Goal: Task Accomplishment & Management: Manage account settings

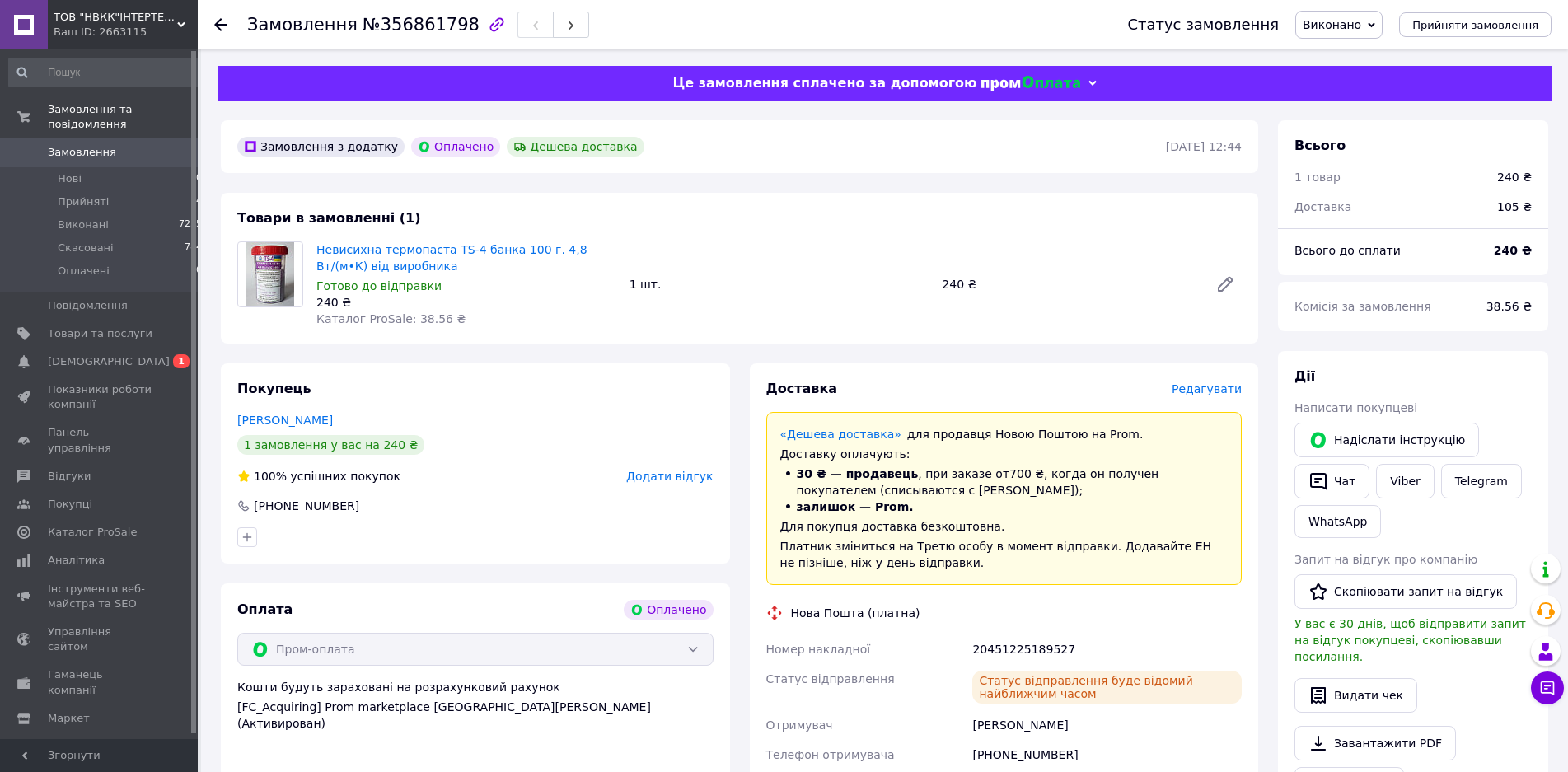
scroll to position [336, 0]
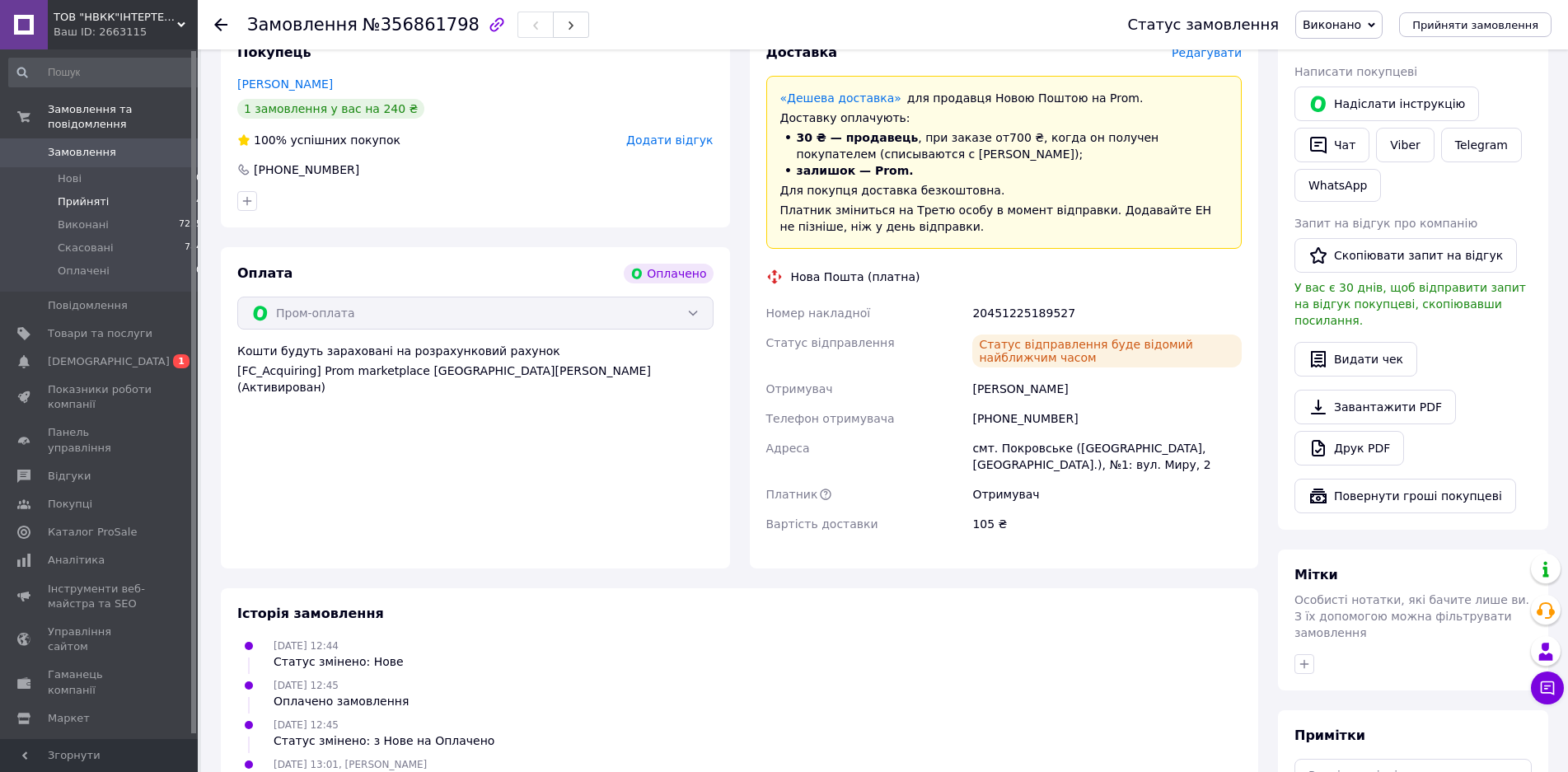
click at [155, 190] on li "Прийняті 4" at bounding box center [106, 202] width 212 height 23
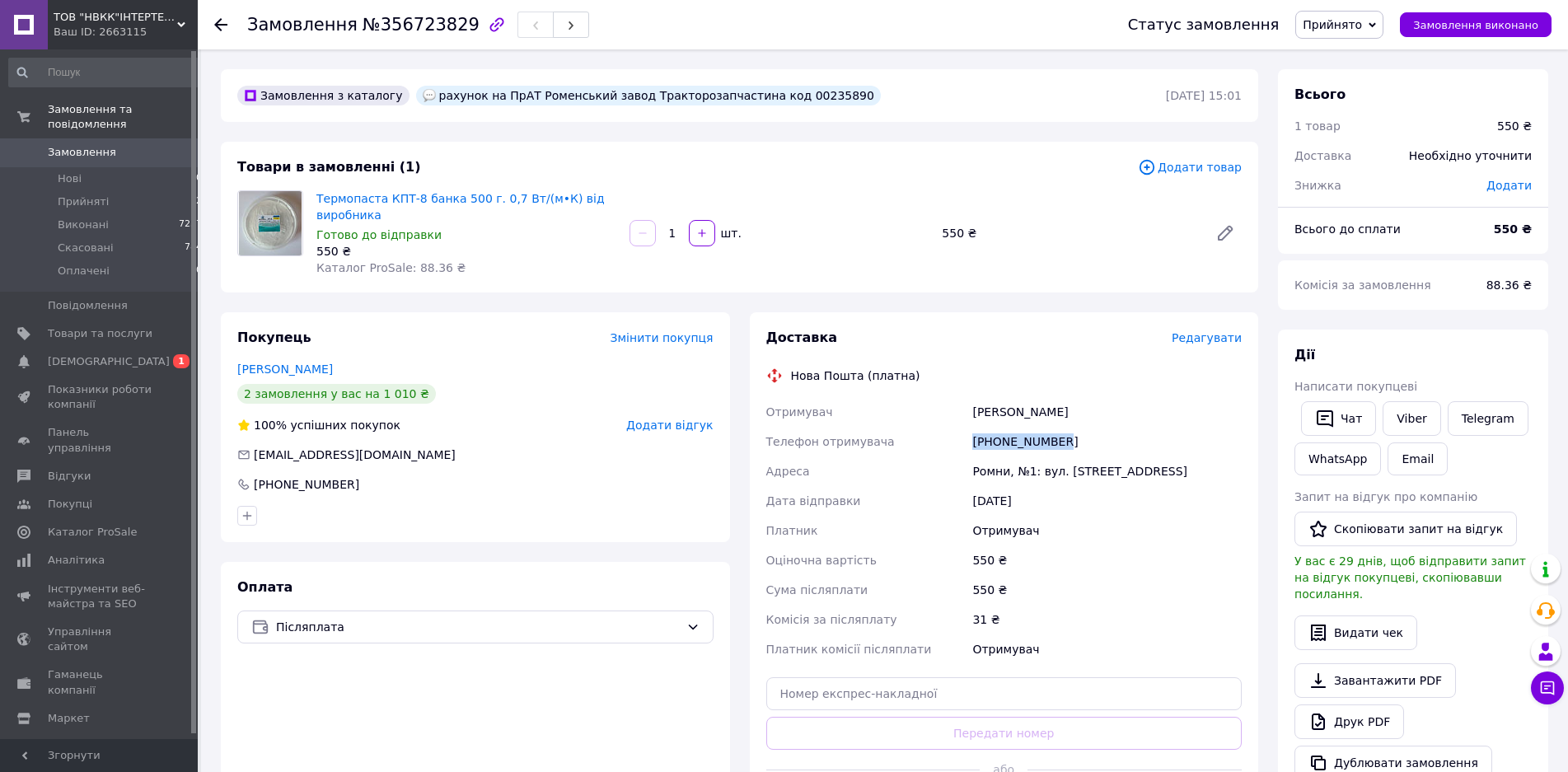
drag, startPoint x: 1059, startPoint y: 438, endPoint x: 964, endPoint y: 446, distance: 95.3
click at [964, 446] on div "Отримувач [PERSON_NAME] Телефон отримувача [PHONE_NUMBER] [PERSON_NAME], №1: ву…" at bounding box center [1004, 530] width 483 height 267
copy div "Телефон отримувача [PHONE_NUMBER]"
drag, startPoint x: 974, startPoint y: 413, endPoint x: 1020, endPoint y: 417, distance: 46.2
click at [1020, 417] on div "[PERSON_NAME]" at bounding box center [1107, 411] width 276 height 30
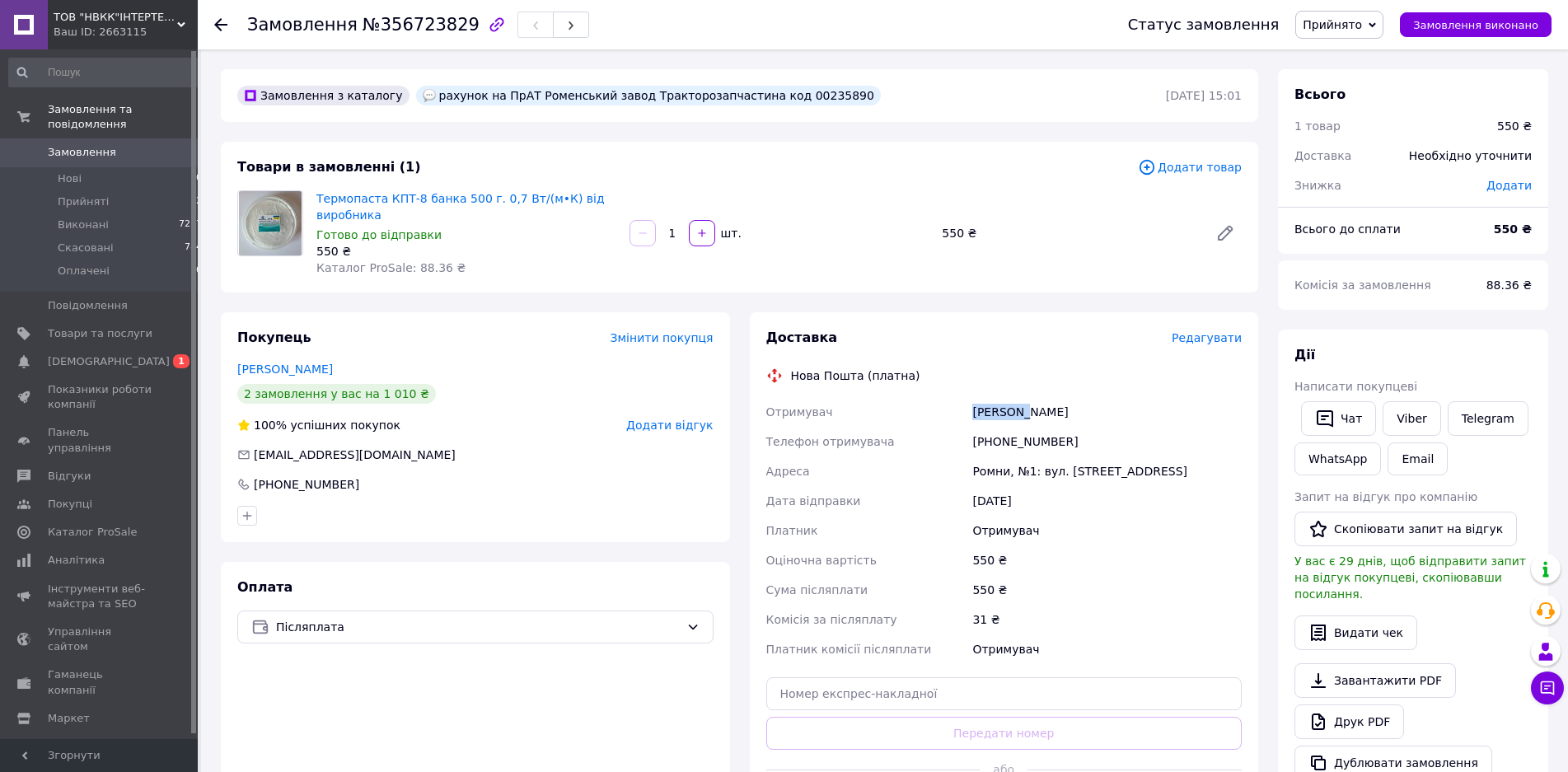
copy div "[PERSON_NAME]"
